Goal: Entertainment & Leisure: Consume media (video, audio)

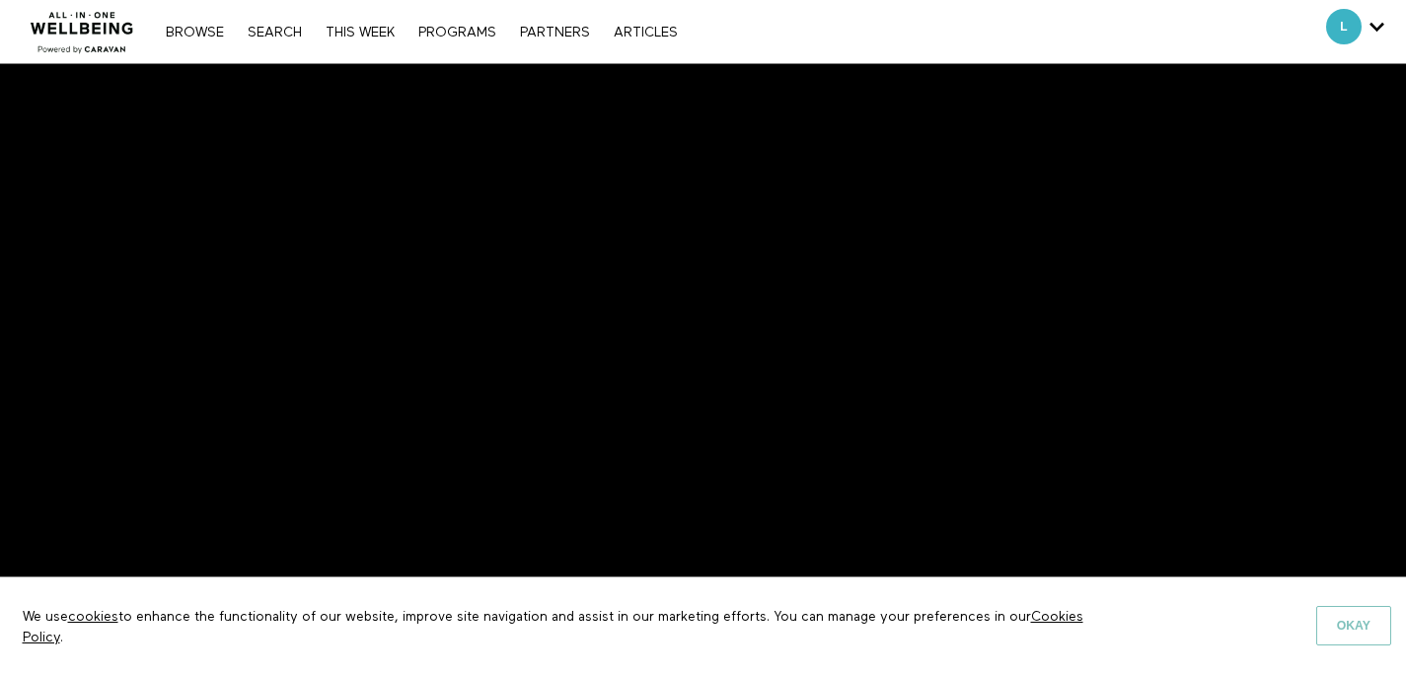
click at [1342, 629] on button "Okay" at bounding box center [1353, 625] width 75 height 39
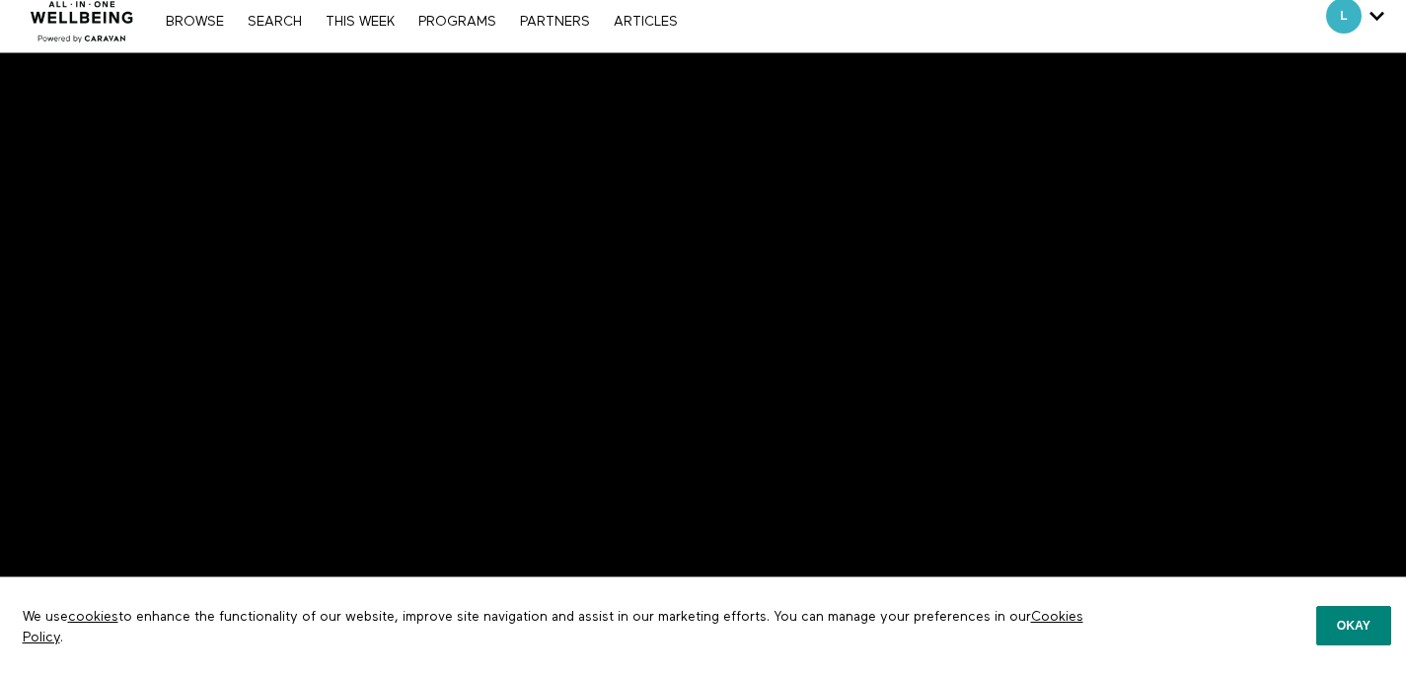
scroll to position [13, 0]
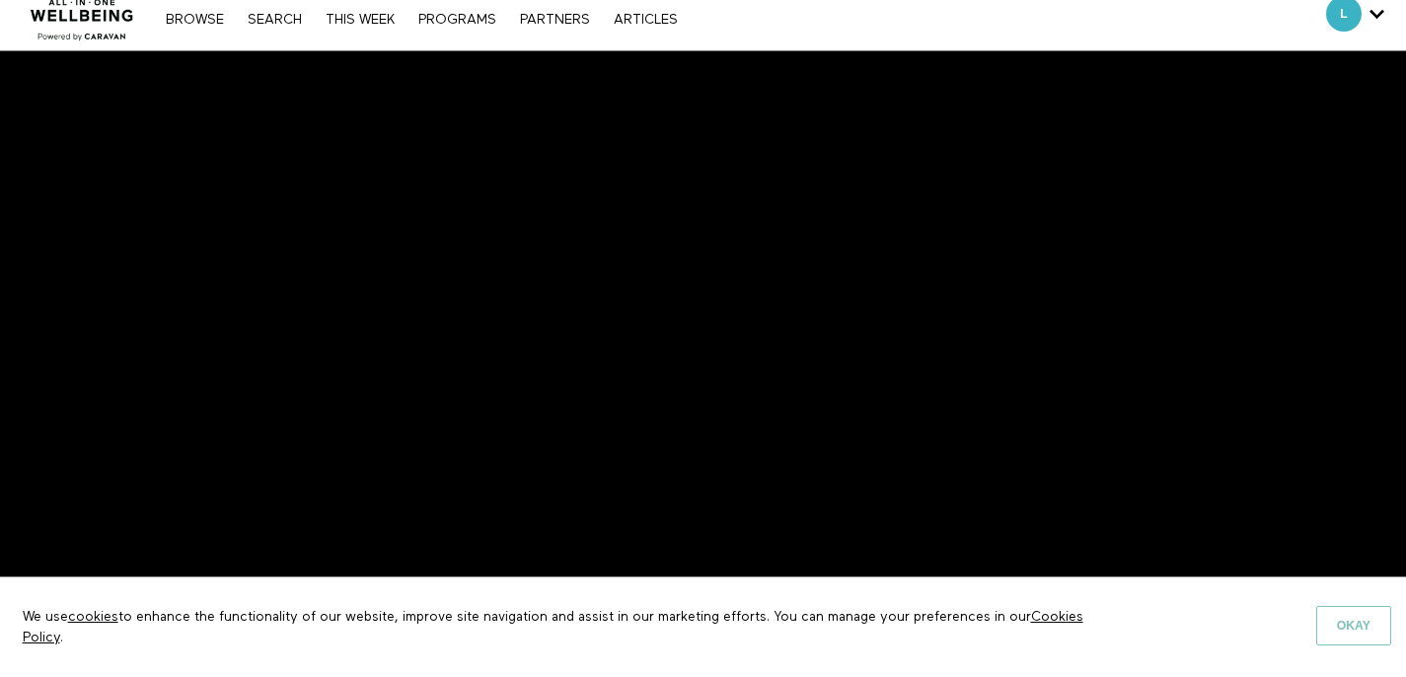
click at [1355, 622] on button "Okay" at bounding box center [1353, 625] width 75 height 39
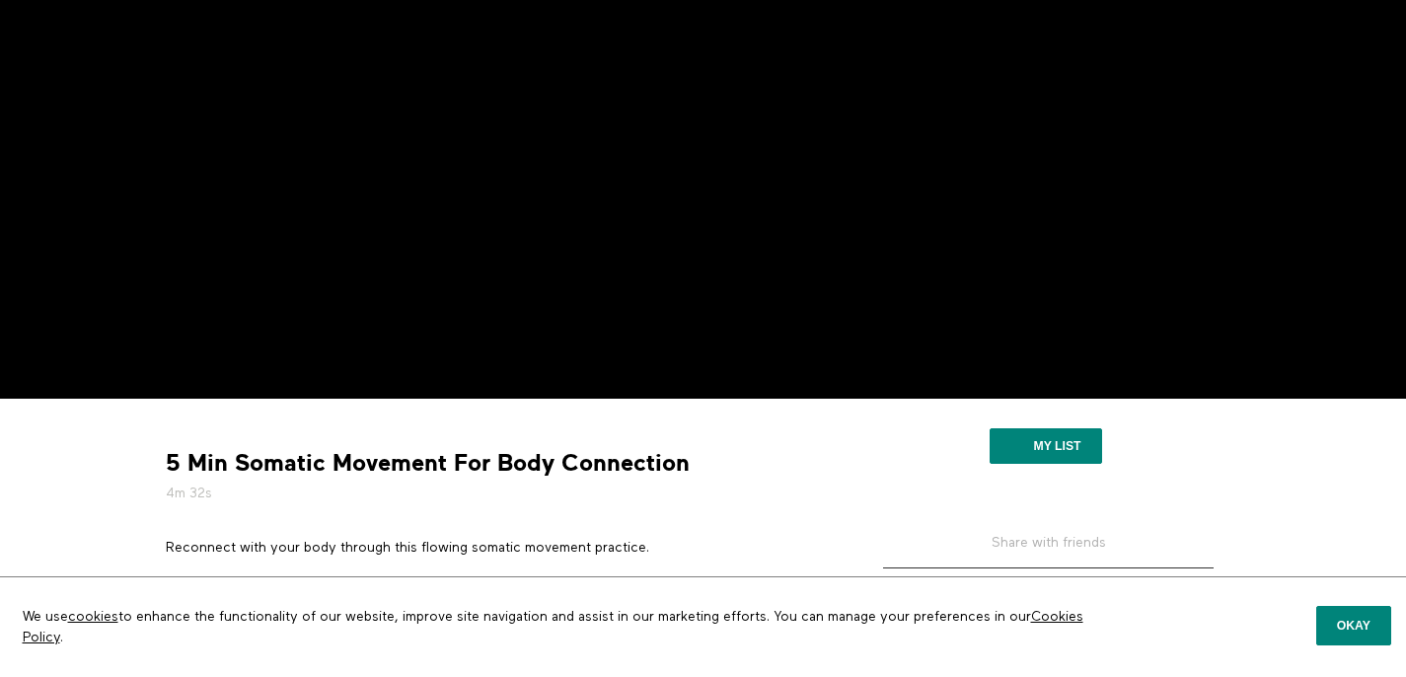
scroll to position [51, 0]
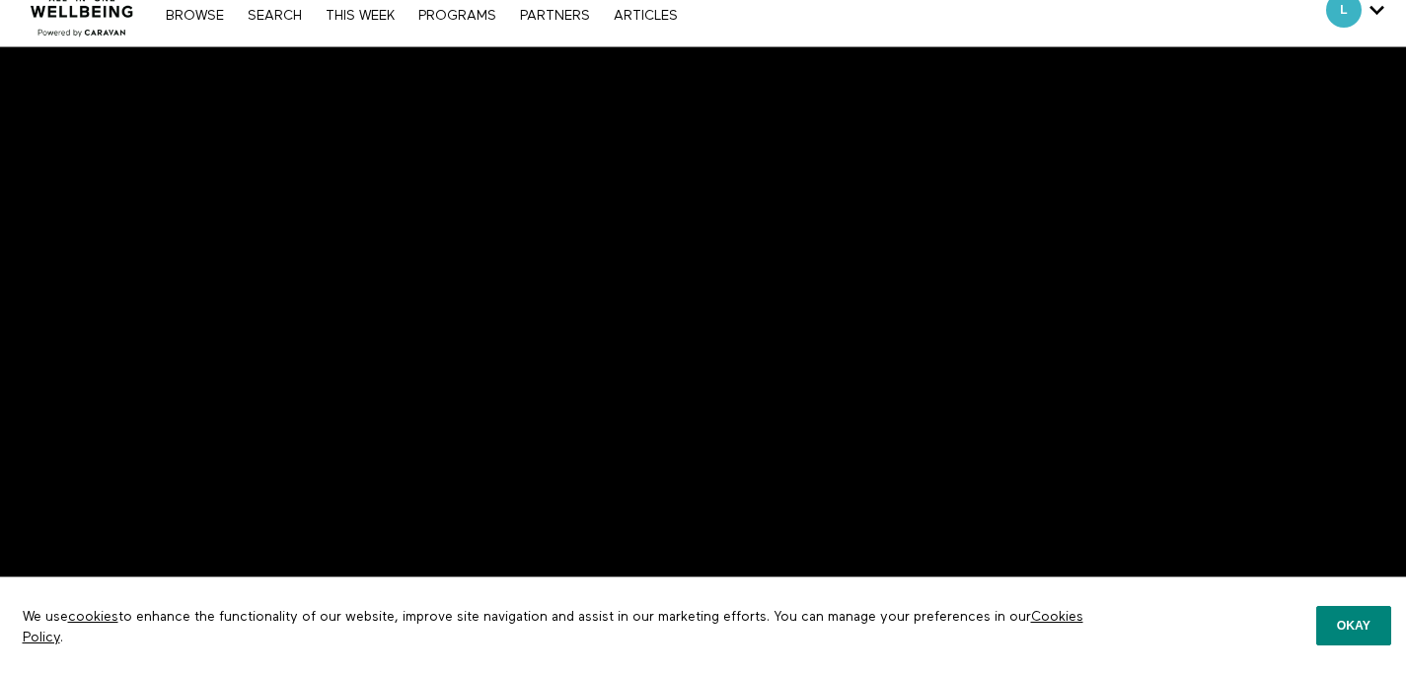
scroll to position [34, 0]
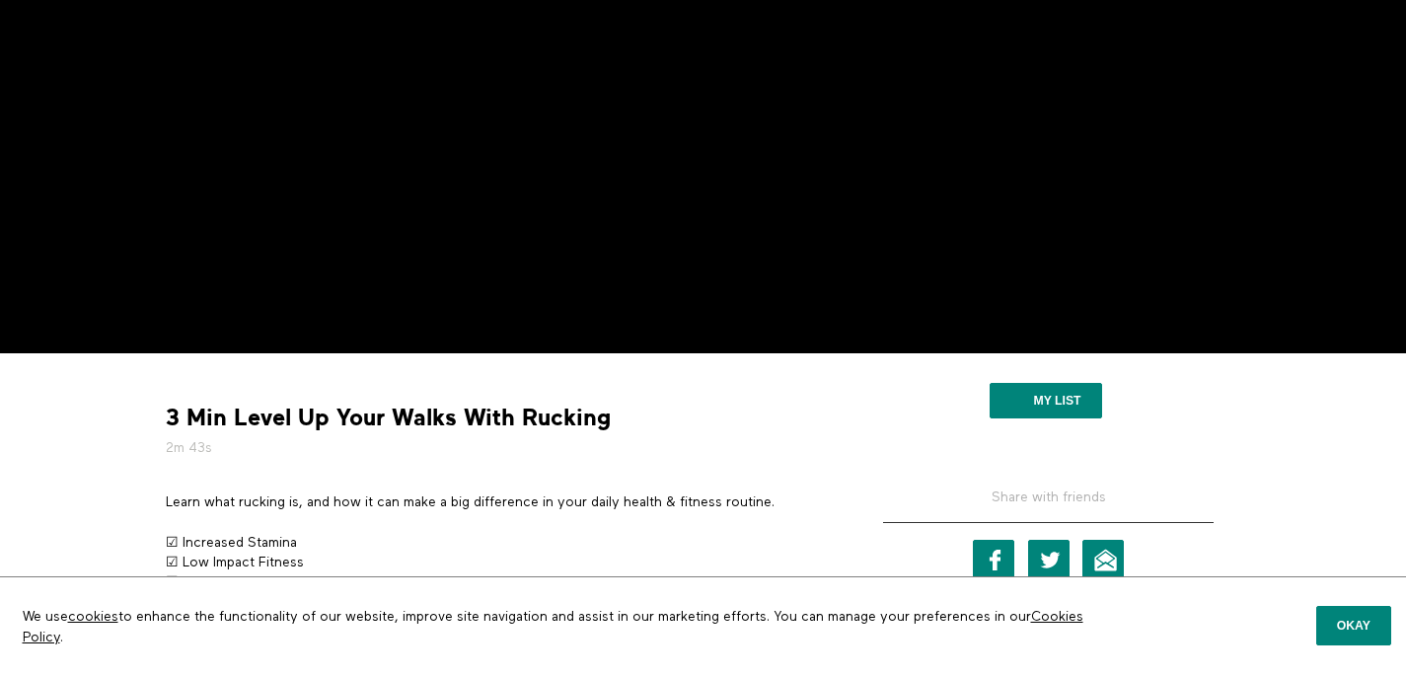
scroll to position [240, 0]
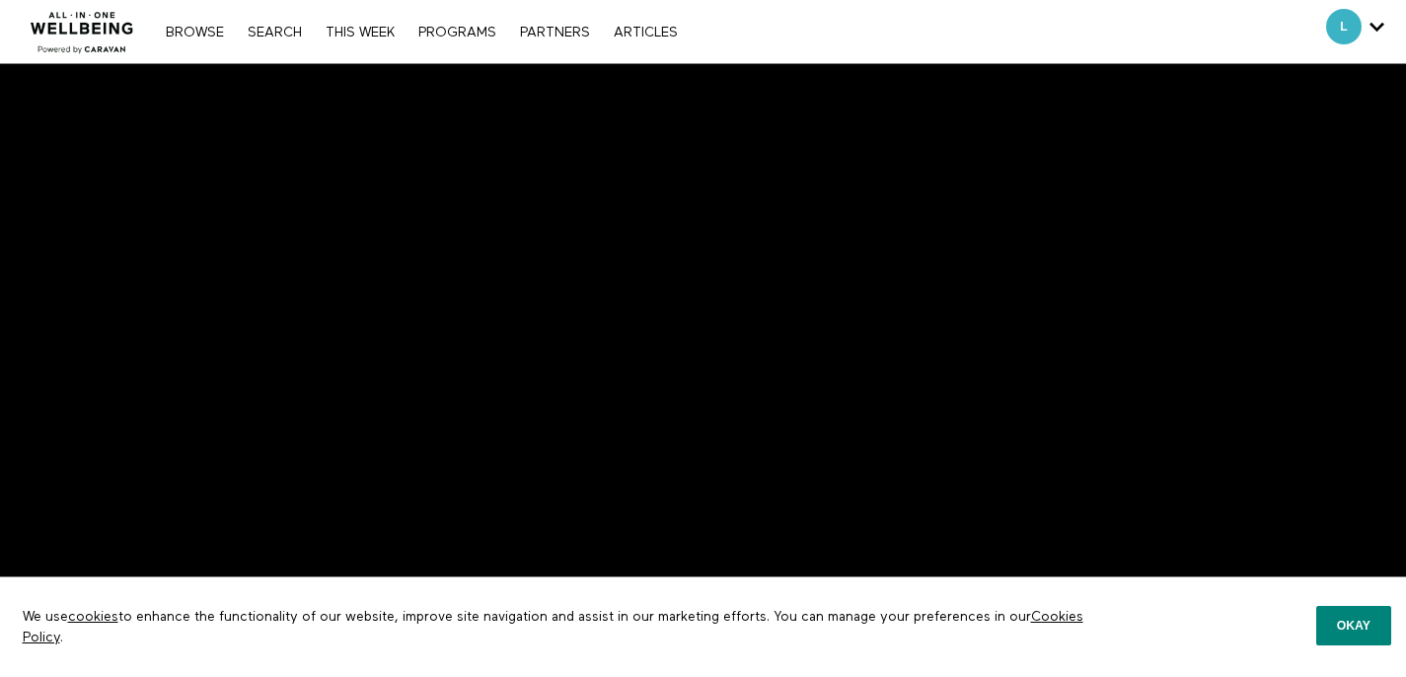
scroll to position [26, 0]
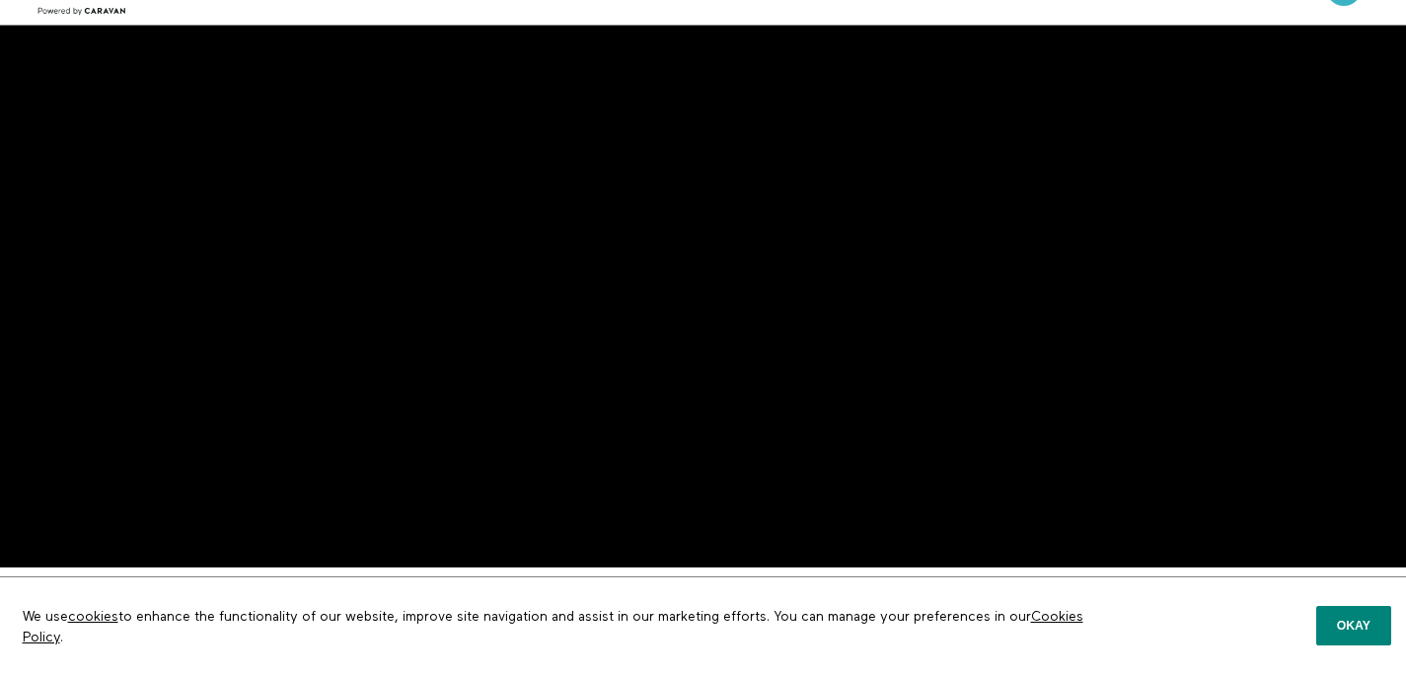
scroll to position [40, 0]
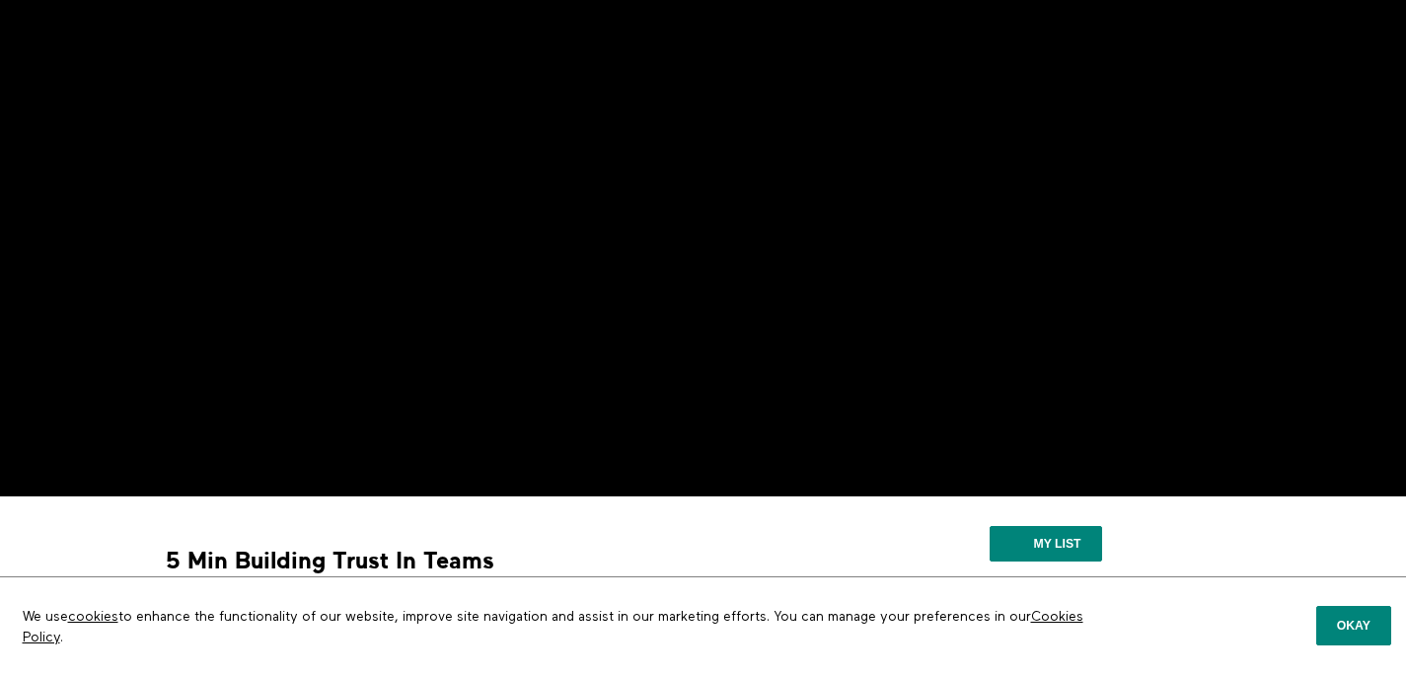
scroll to position [87, 0]
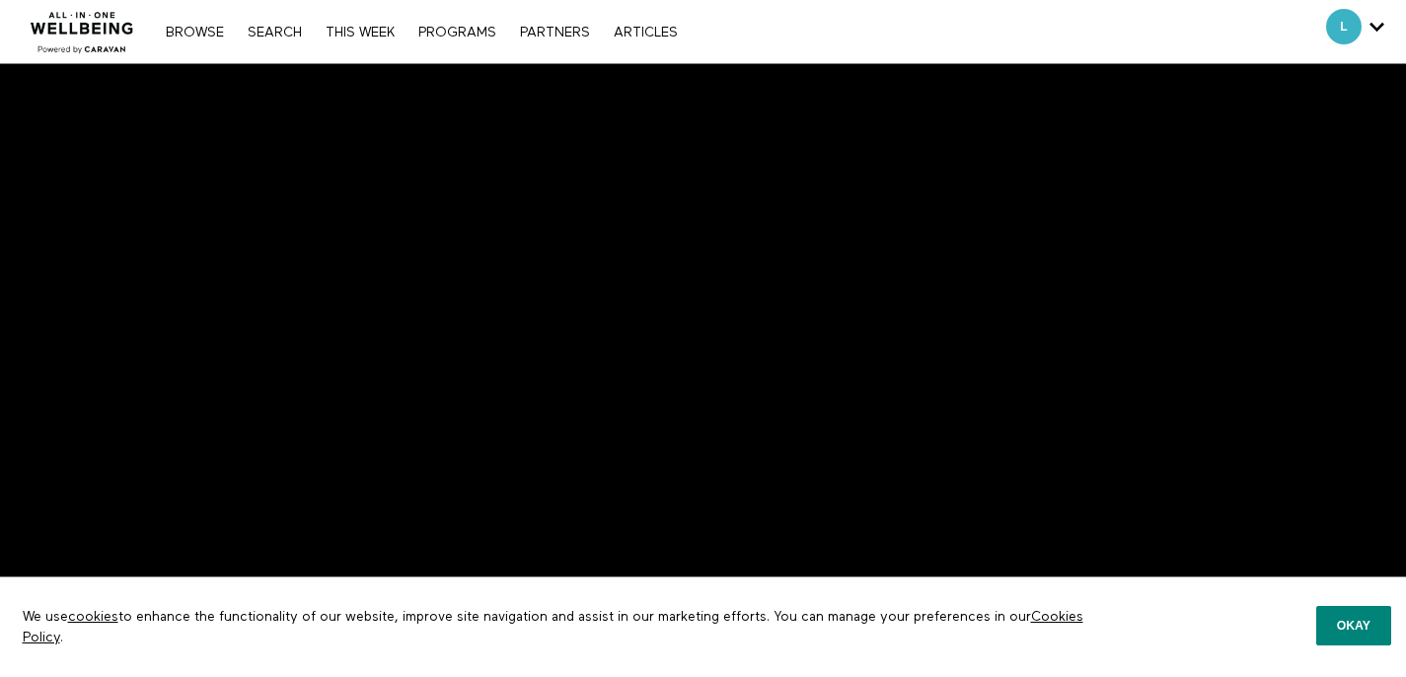
scroll to position [36, 0]
